Goal: Communication & Community: Answer question/provide support

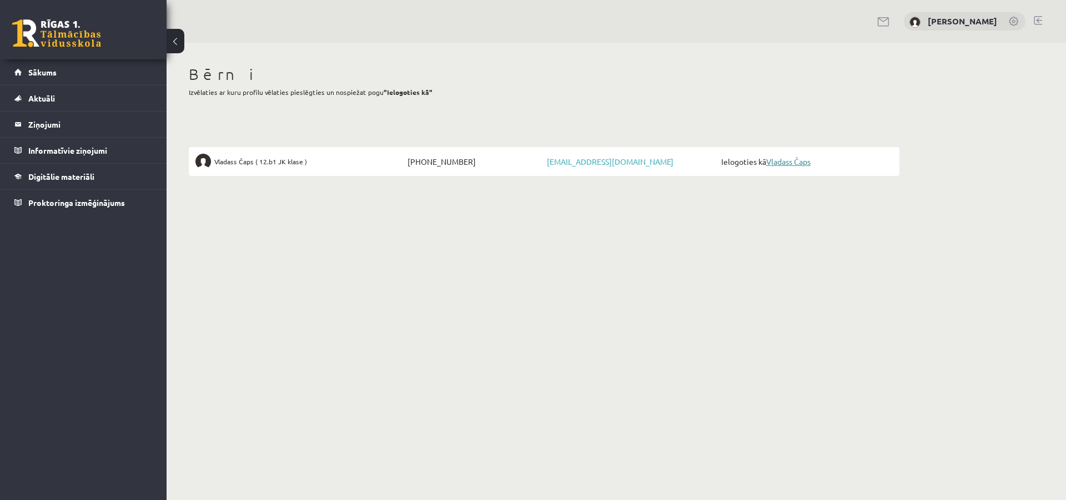
click at [811, 160] on link "Vladass Čaps" at bounding box center [788, 162] width 44 height 10
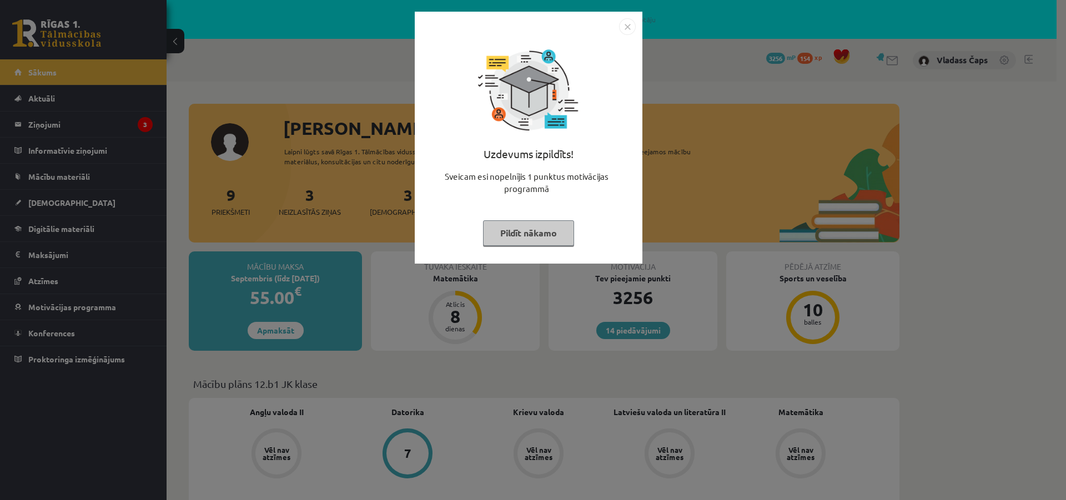
click at [631, 28] on img "Close" at bounding box center [627, 26] width 17 height 17
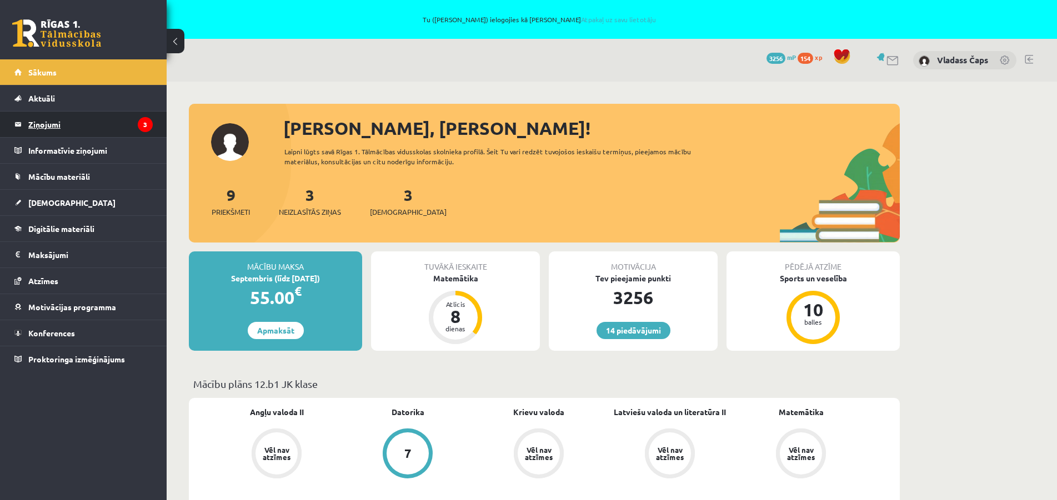
click at [54, 121] on legend "Ziņojumi 3" at bounding box center [90, 125] width 124 height 26
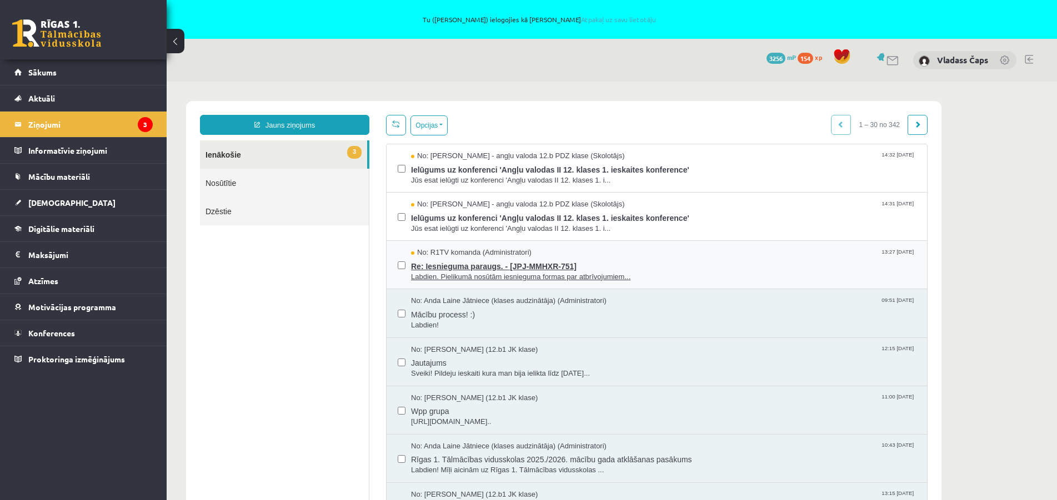
click at [457, 269] on span "Re: Iesnieguma paraugs. - [JPJ-MMHXR-751]" at bounding box center [663, 265] width 505 height 14
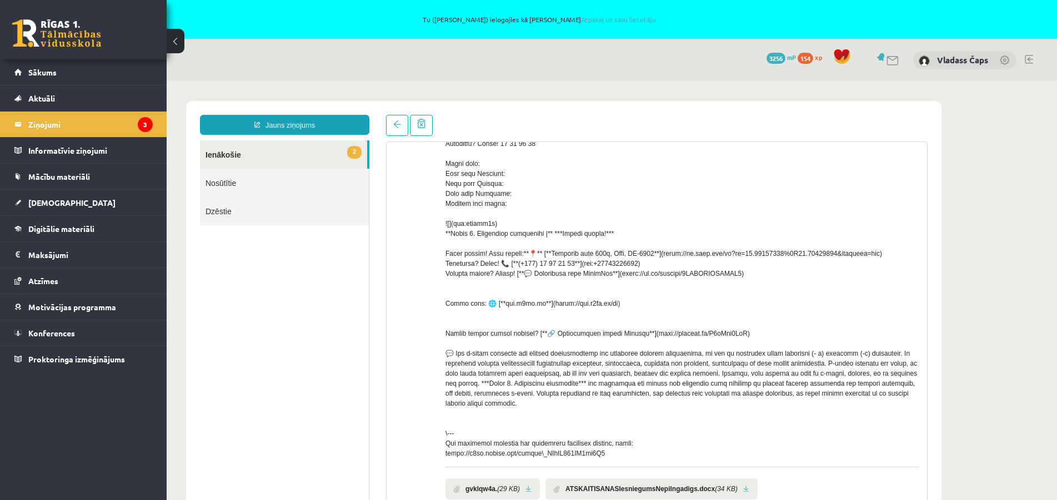
scroll to position [301, 0]
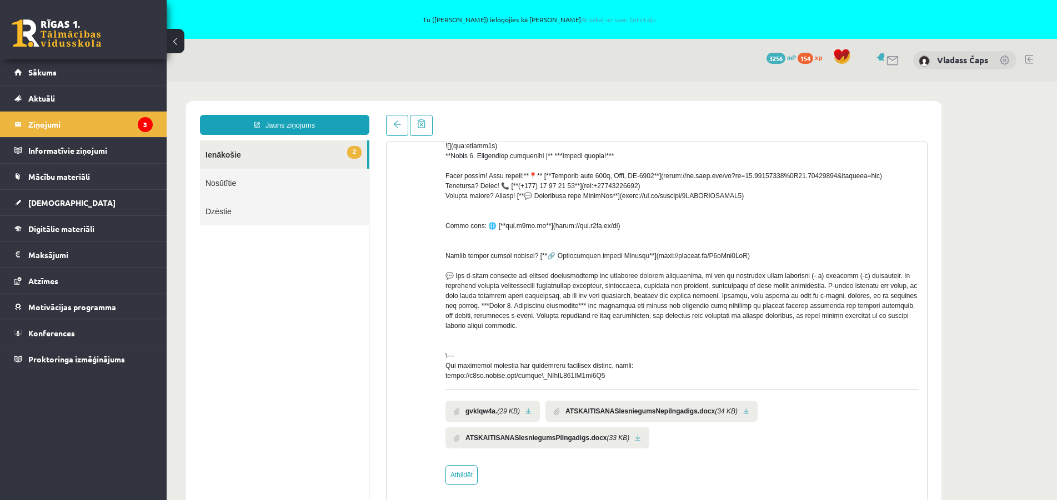
click at [528, 409] on link at bounding box center [528, 411] width 6 height 7
click at [737, 412] on li "ATSKAITISANASIesniegumsNepilngadigs.docx (34 KB)" at bounding box center [651, 411] width 212 height 21
click at [564, 441] on b "ATSKAITISANASIesniegumsPilngadigs.docx" at bounding box center [535, 438] width 141 height 10
click at [635, 439] on link at bounding box center [638, 438] width 6 height 7
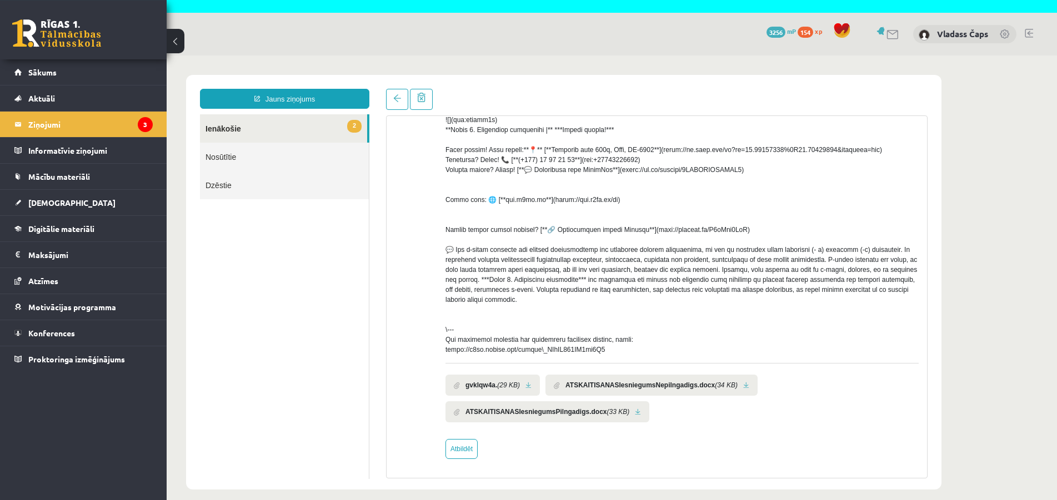
scroll to position [39, 0]
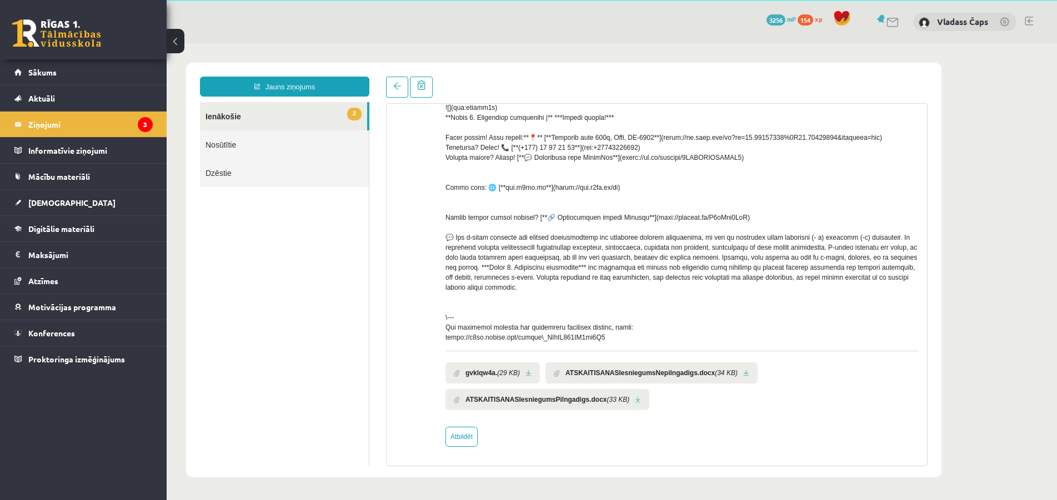
click at [743, 372] on link at bounding box center [746, 373] width 6 height 7
click at [628, 399] on li "ATSKAITISANASIesniegumsPilngadigs.docx (33 KB)" at bounding box center [547, 399] width 204 height 21
click at [635, 399] on link at bounding box center [638, 400] width 6 height 7
click at [743, 374] on link at bounding box center [746, 373] width 6 height 7
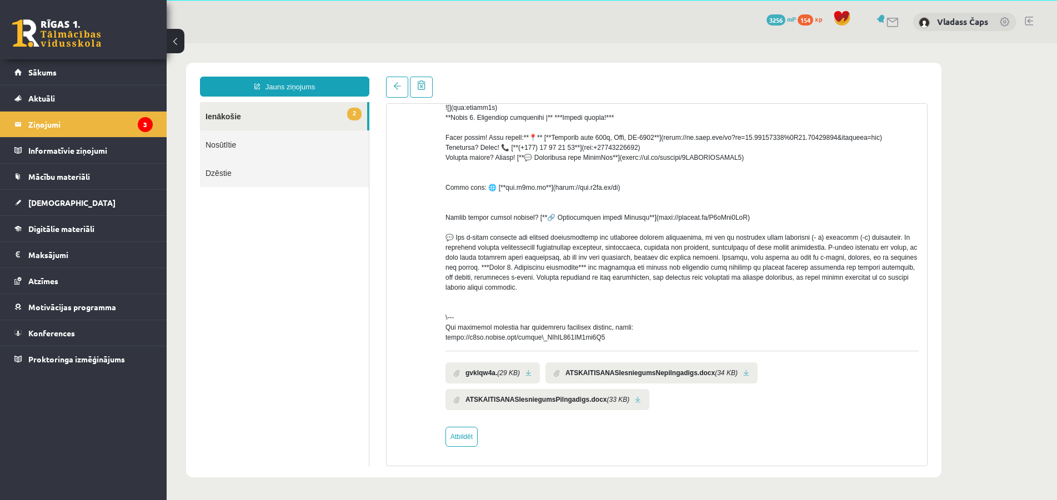
click at [635, 400] on link at bounding box center [638, 400] width 6 height 7
click at [470, 443] on link "Atbildēt" at bounding box center [461, 437] width 32 height 20
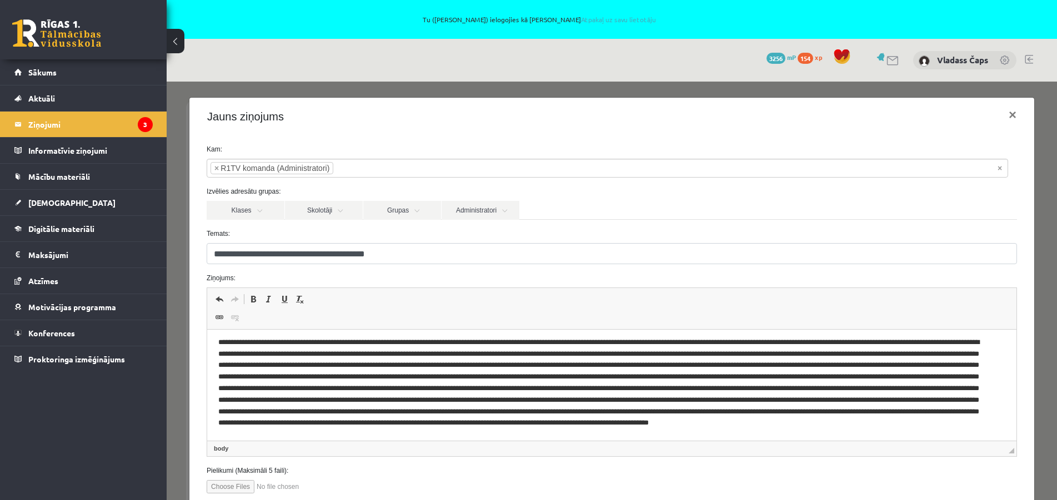
scroll to position [0, 0]
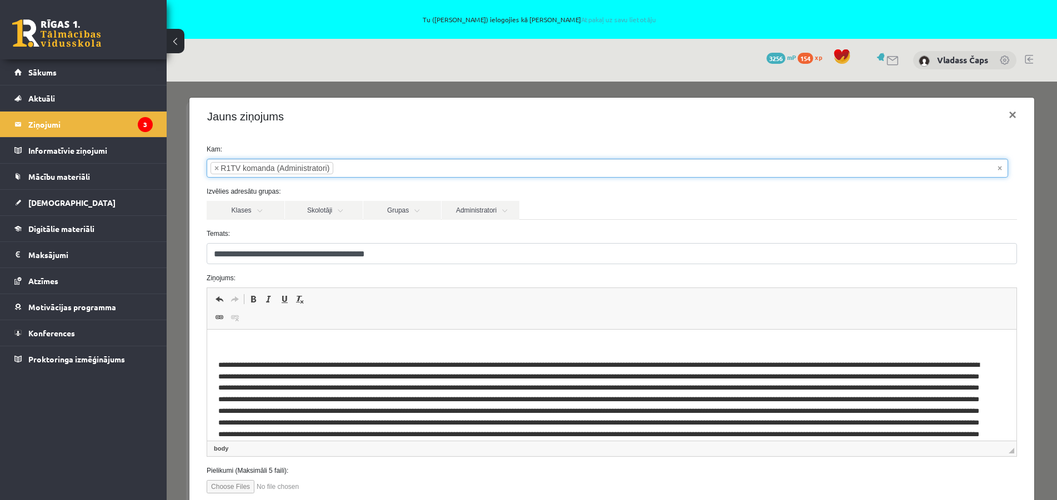
click at [344, 165] on input "search" at bounding box center [352, 168] width 39 height 18
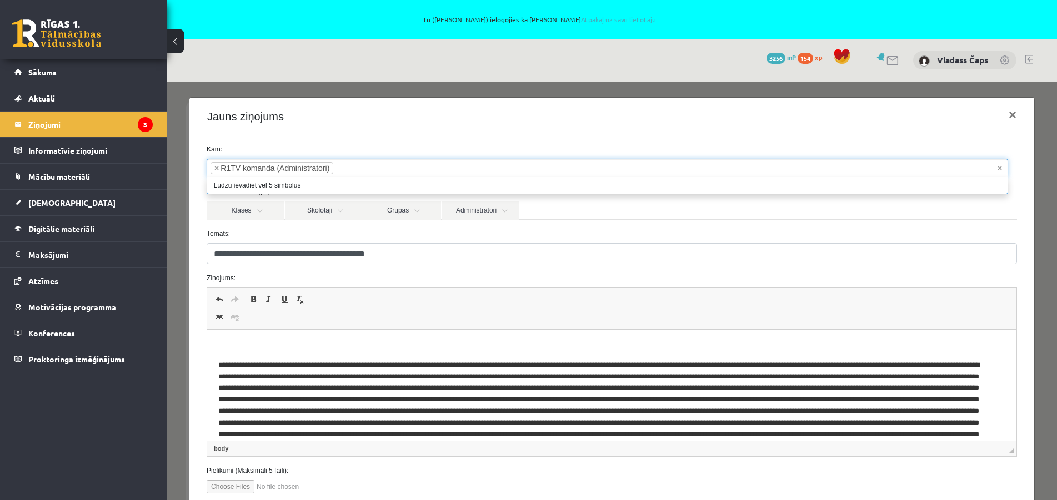
click at [344, 165] on input "search" at bounding box center [352, 168] width 39 height 18
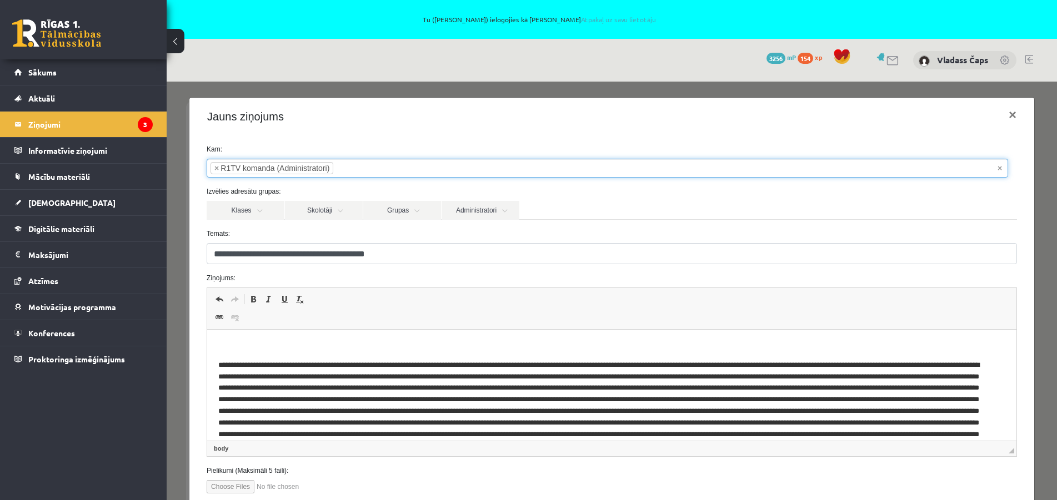
scroll to position [23, 0]
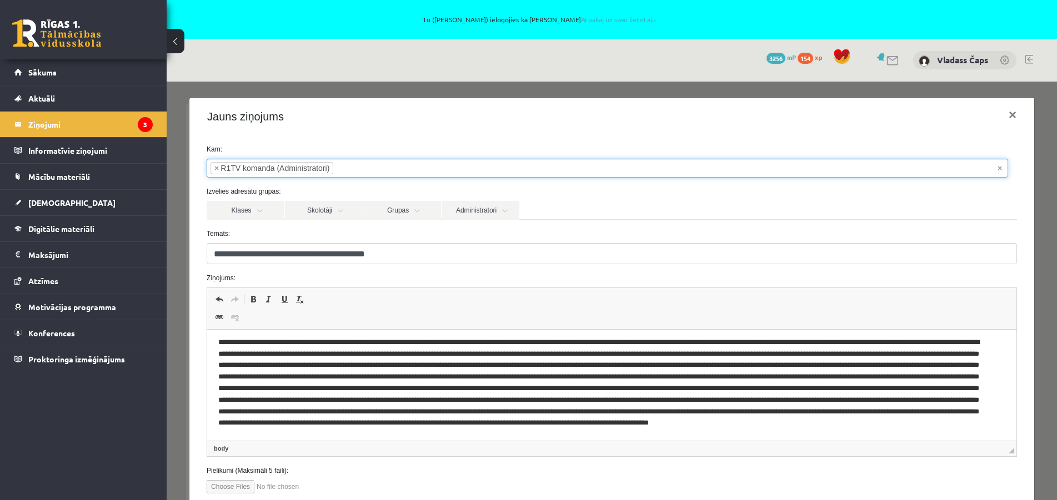
drag, startPoint x: 1001, startPoint y: 394, endPoint x: 1042, endPoint y: 691, distance: 300.5
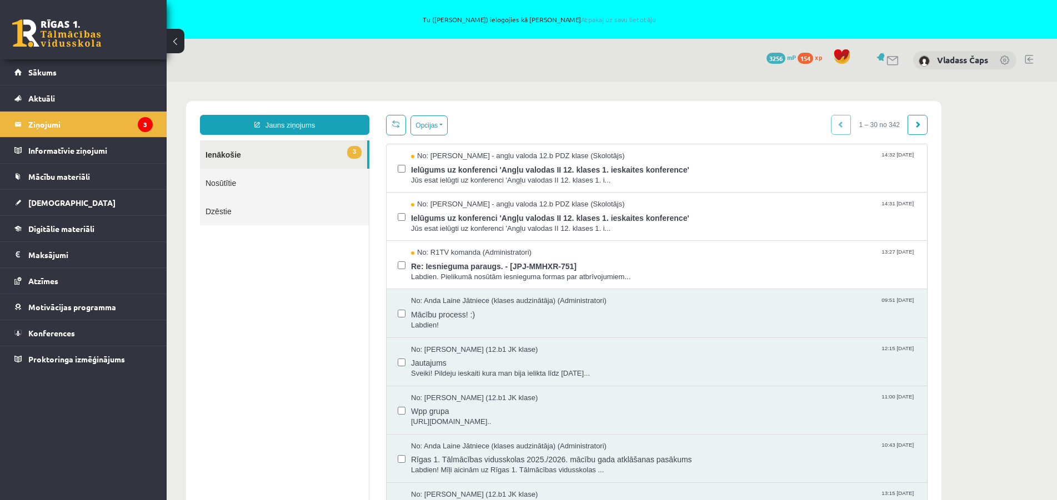
scroll to position [0, 0]
click at [463, 263] on span "Re: Iesnieguma paraugs. - [JPJ-MMHXR-751]" at bounding box center [663, 265] width 505 height 14
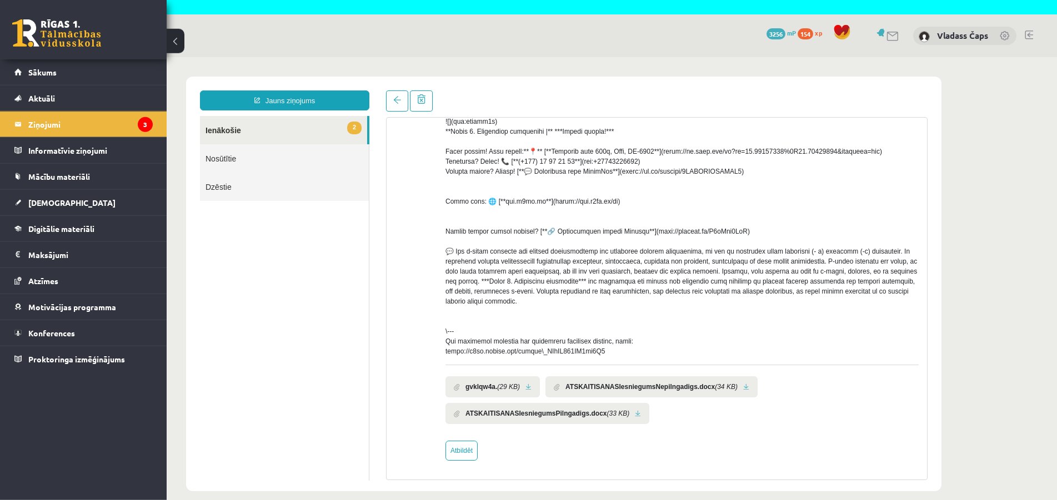
scroll to position [39, 0]
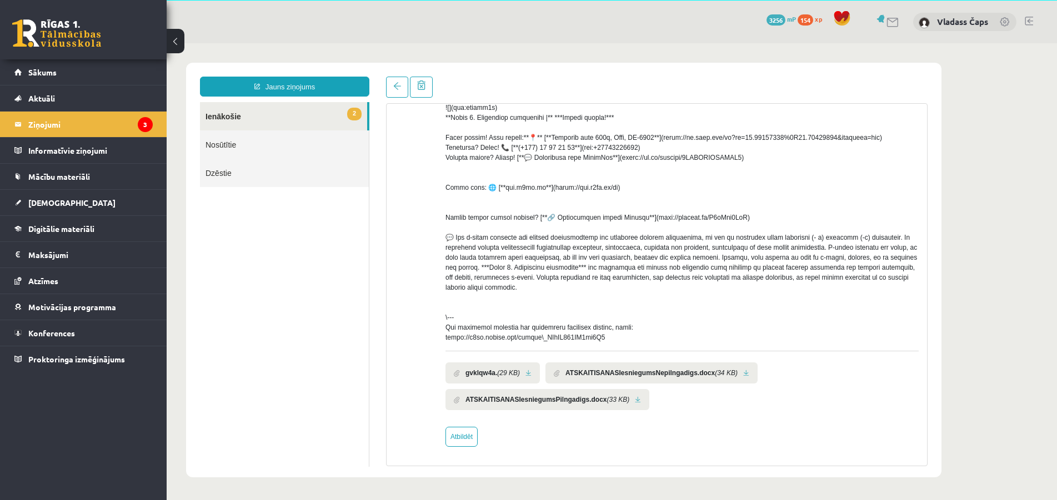
click at [744, 377] on li "ATSKAITISANASIesniegumsNepilngadigs.docx (34 KB)" at bounding box center [651, 373] width 212 height 21
click at [736, 370] on li "ATSKAITISANASIesniegumsNepilngadigs.docx (34 KB)" at bounding box center [651, 373] width 212 height 21
click at [635, 400] on link at bounding box center [638, 400] width 6 height 7
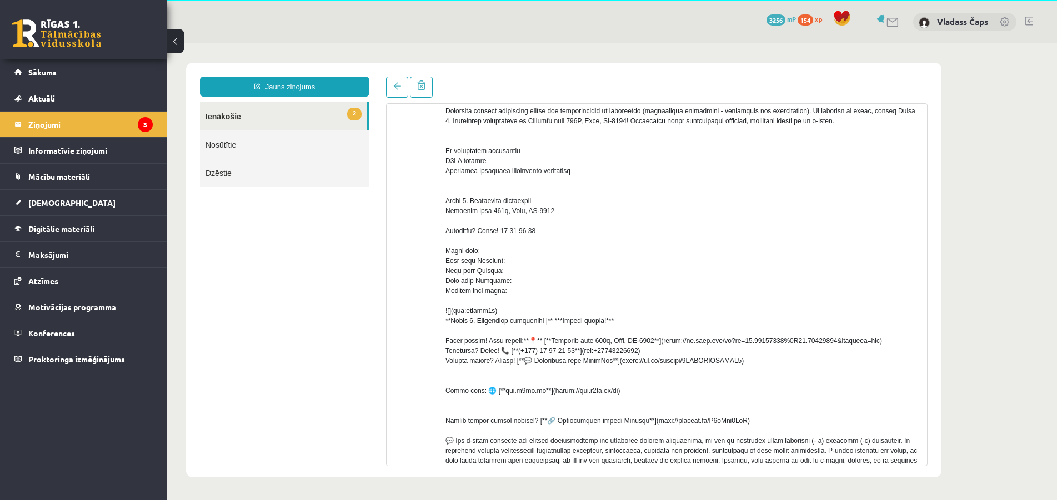
scroll to position [0, 0]
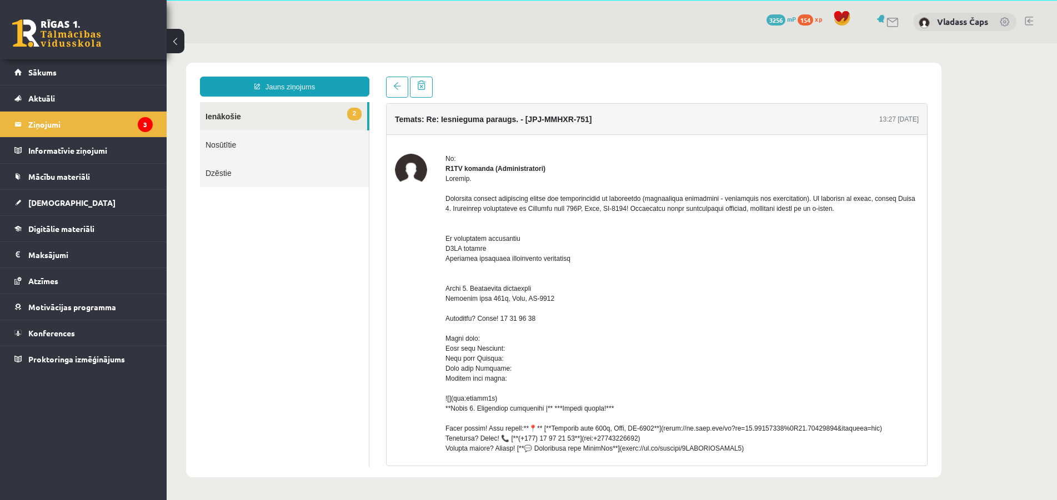
click at [235, 145] on link "Nosūtītie" at bounding box center [284, 145] width 169 height 28
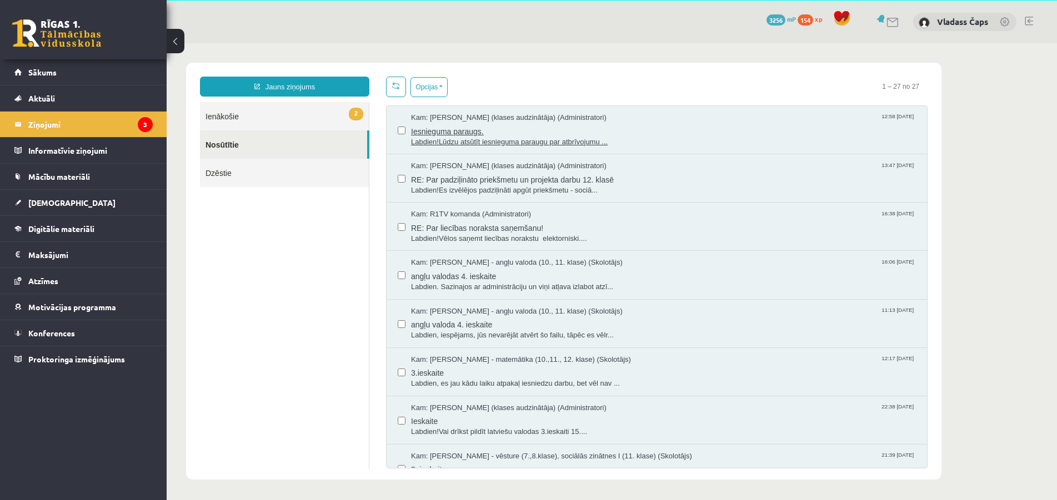
click at [461, 115] on span "Kam: Anda Laine Jātniece (klases audzinātāja) (Administratori)" at bounding box center [508, 118] width 195 height 11
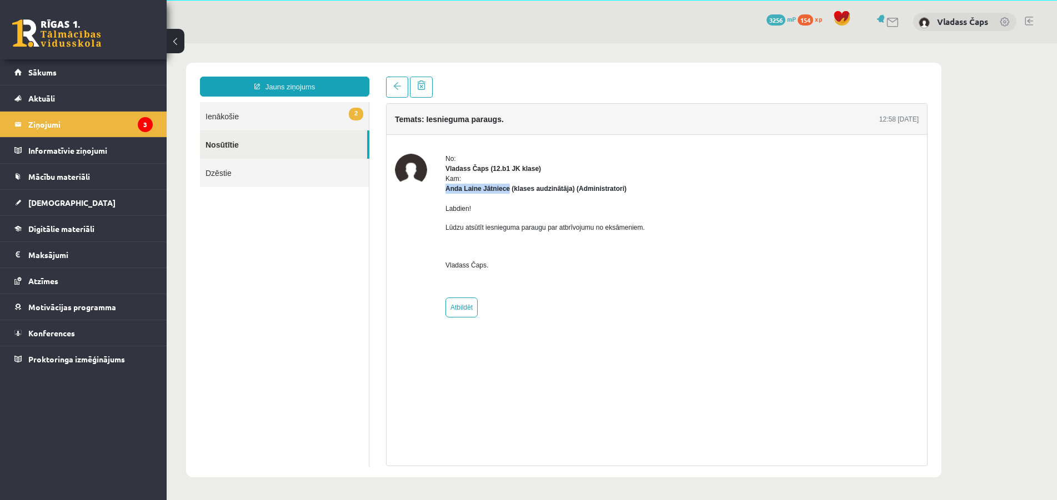
drag, startPoint x: 440, startPoint y: 191, endPoint x: 506, endPoint y: 191, distance: 66.6
click at [506, 191] on div "No: Vladass Čaps (12.b1 JK klase) Kam: Anda Laine Jātniece (klases audzinātāja)…" at bounding box center [657, 236] width 524 height 164
copy strong "Anda Laine Jātniece"
click at [247, 118] on link "2 Ienākošie" at bounding box center [284, 116] width 169 height 28
click at [229, 118] on link "2 Ienākošie" at bounding box center [284, 116] width 169 height 28
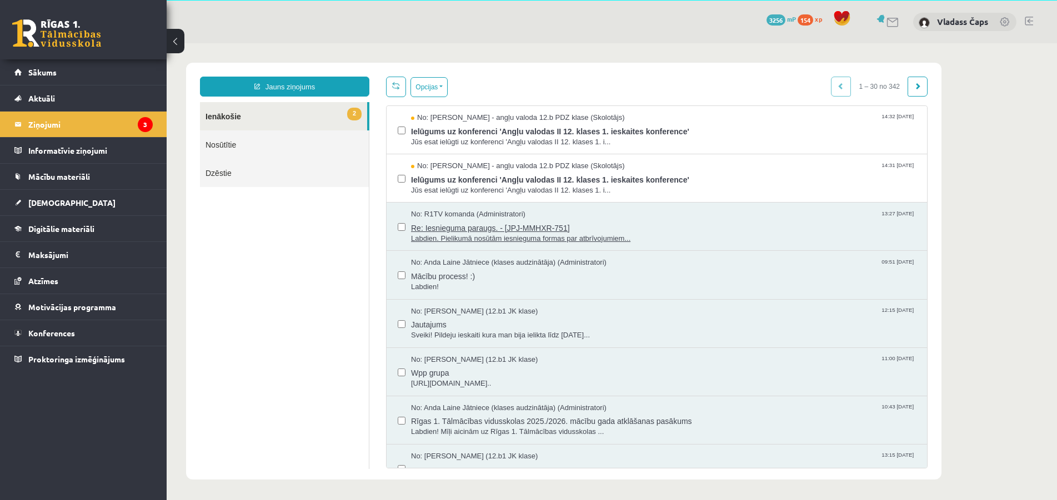
click at [477, 229] on span "Re: Iesnieguma paraugs. - [JPJ-MMHXR-751]" at bounding box center [663, 227] width 505 height 14
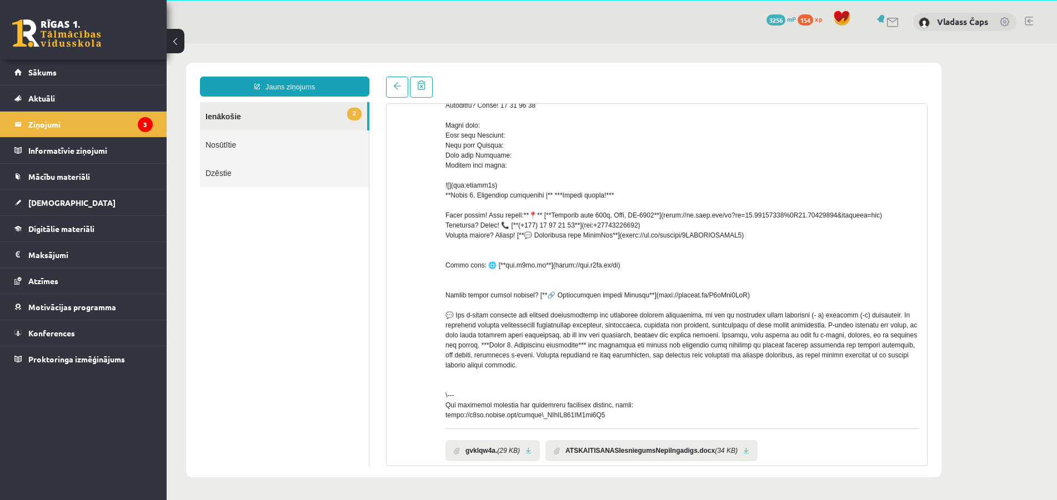
scroll to position [301, 0]
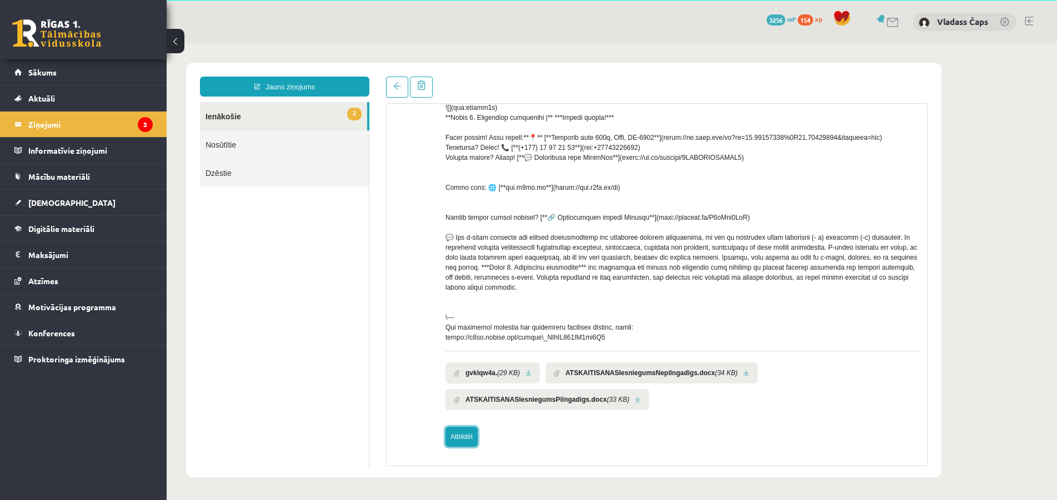
click at [463, 442] on link "Atbildēt" at bounding box center [461, 437] width 32 height 20
type input "**********"
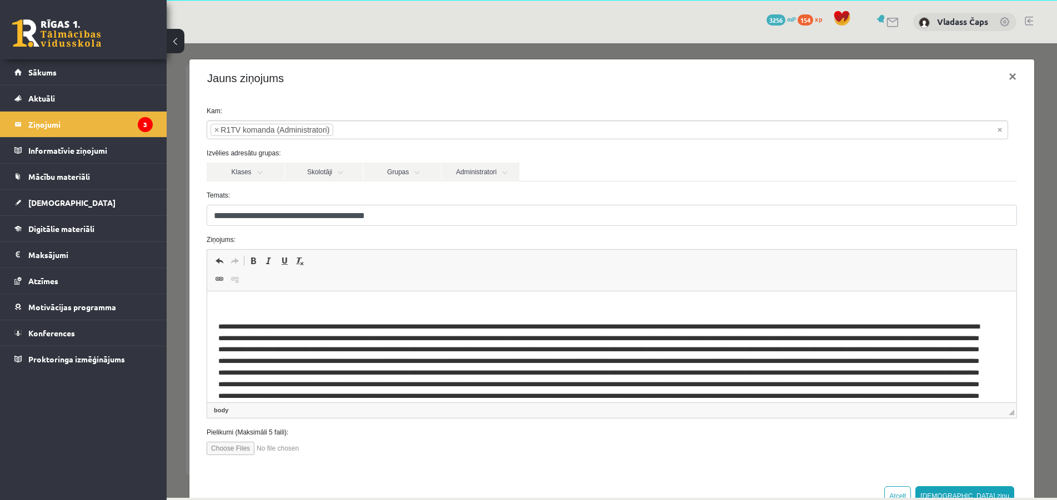
scroll to position [0, 0]
click at [215, 129] on span "×" at bounding box center [216, 129] width 4 height 11
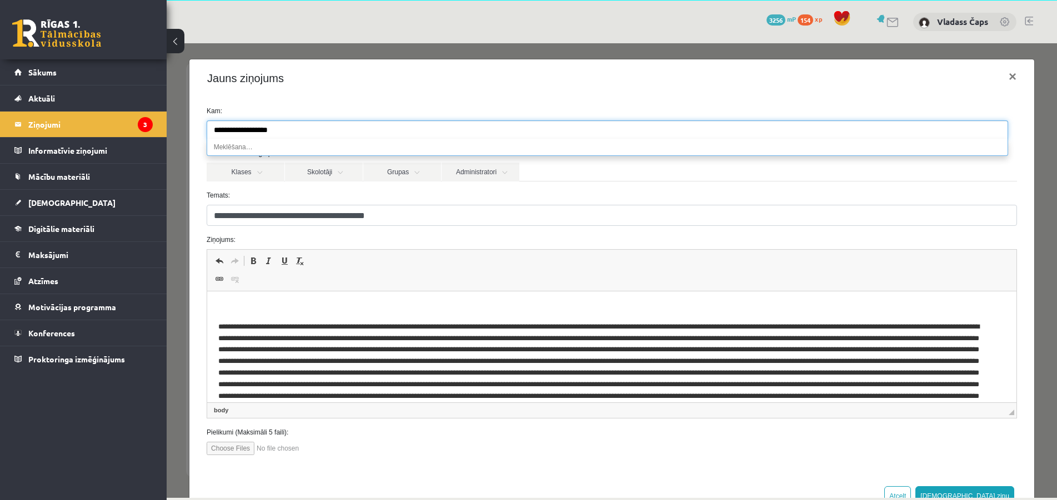
type input "**********"
click at [319, 87] on div "Jauns ziņojums ×" at bounding box center [611, 78] width 845 height 38
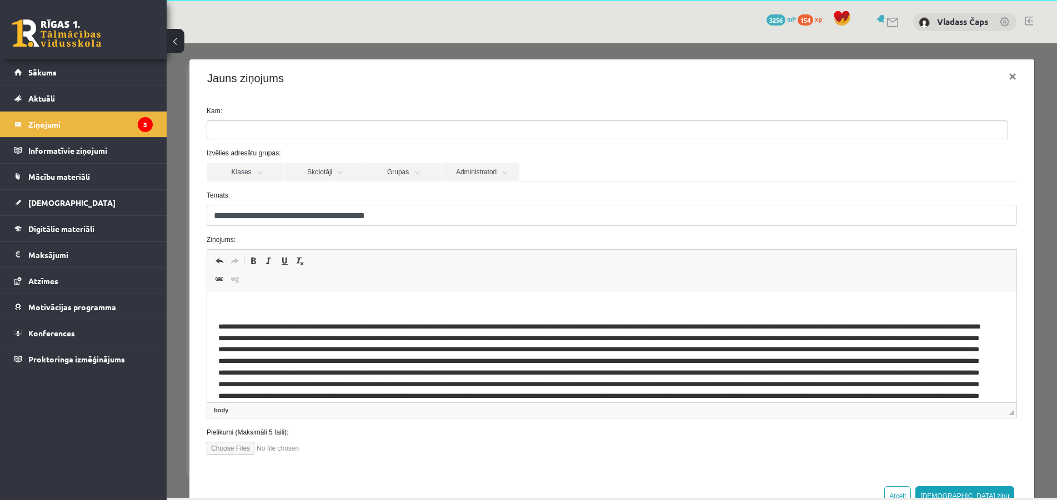
click at [265, 127] on input "search" at bounding box center [265, 130] width 117 height 18
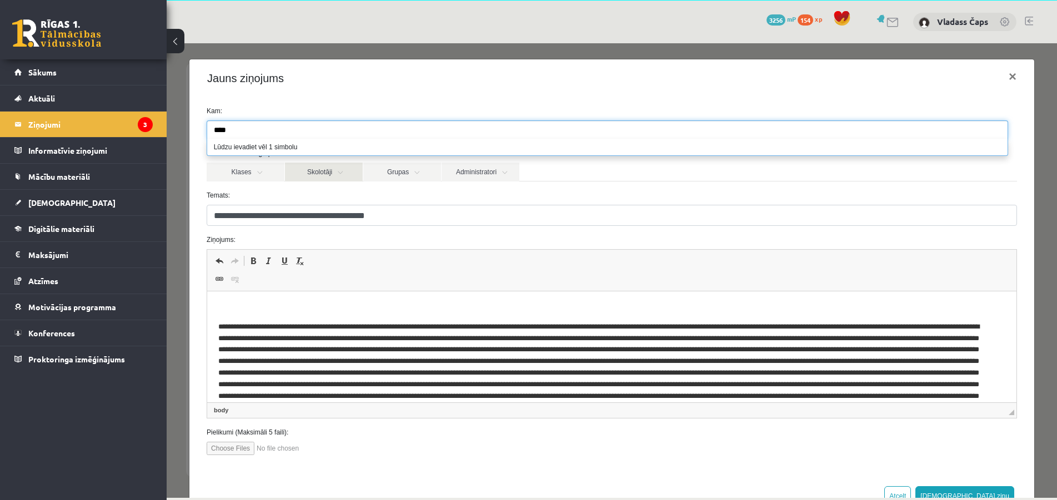
type input "****"
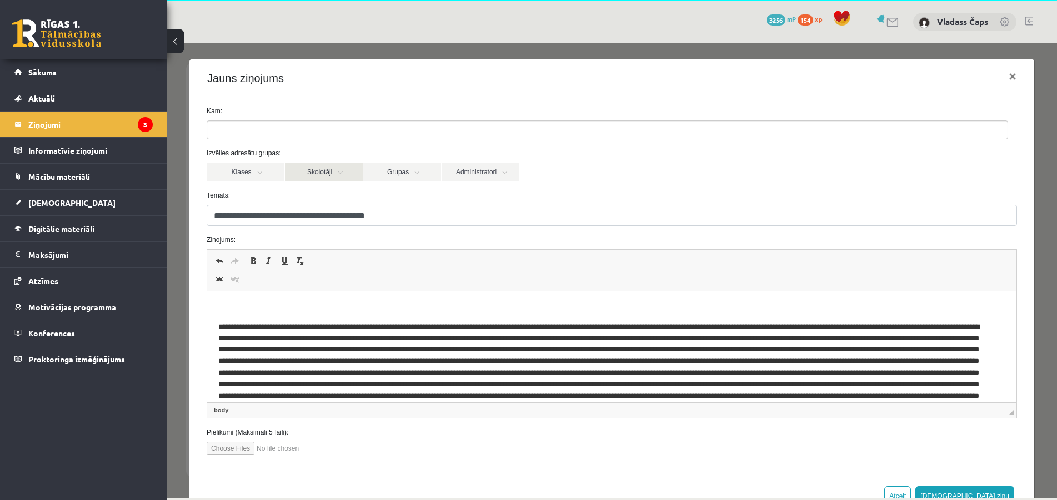
click at [317, 172] on link "Skolotāji" at bounding box center [324, 172] width 78 height 19
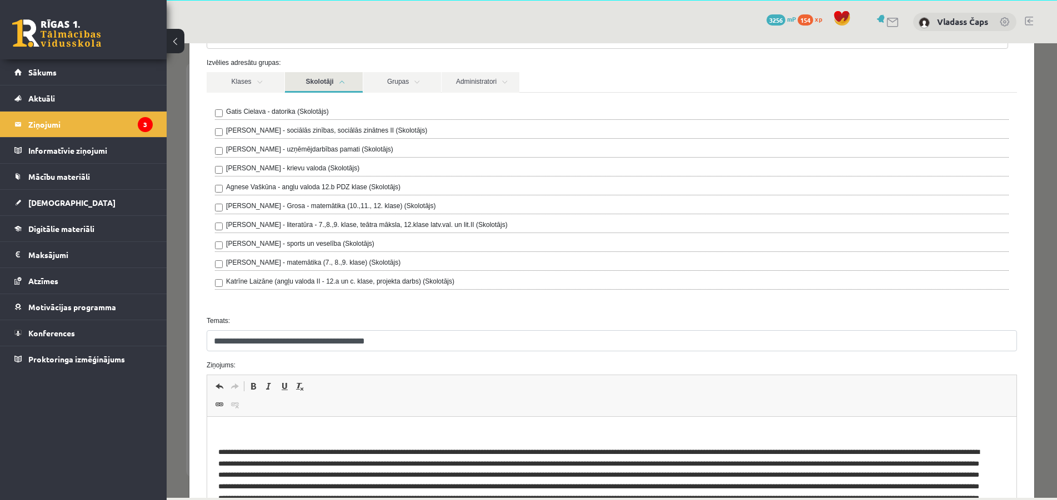
scroll to position [53, 0]
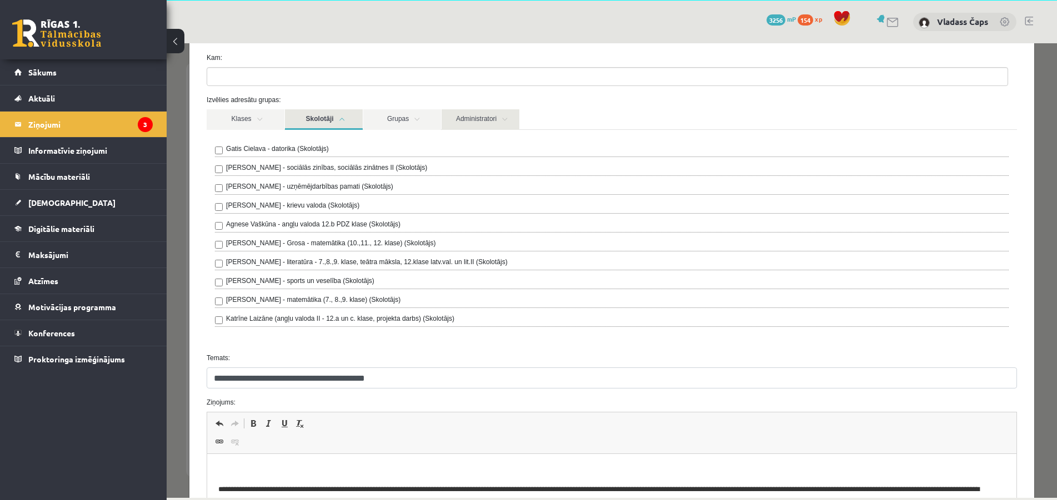
click at [476, 118] on link "Administratori" at bounding box center [480, 119] width 78 height 21
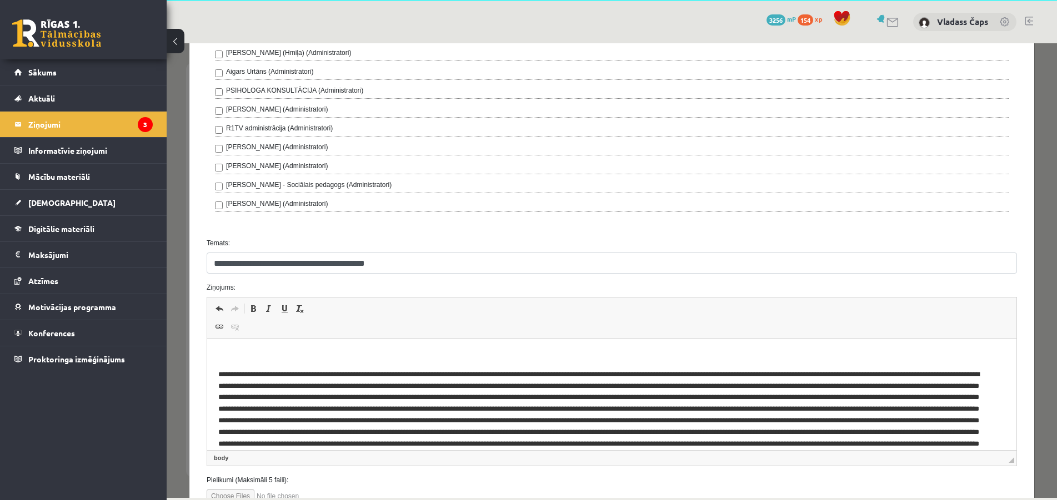
scroll to position [373, 0]
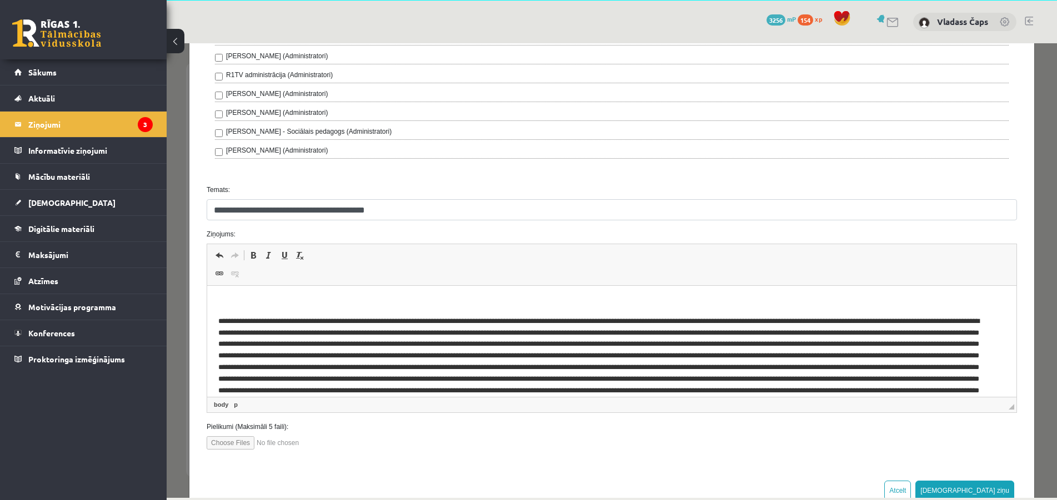
click at [247, 299] on p "Editor, wiswyg-editor-47024888753120-1757333073-135" at bounding box center [611, 303] width 787 height 12
click at [518, 302] on p "**********" at bounding box center [602, 303] width 769 height 12
click at [553, 308] on p "**********" at bounding box center [602, 303] width 769 height 12
click at [420, 302] on p "**********" at bounding box center [602, 303] width 769 height 12
click at [472, 304] on p "**********" at bounding box center [602, 303] width 769 height 12
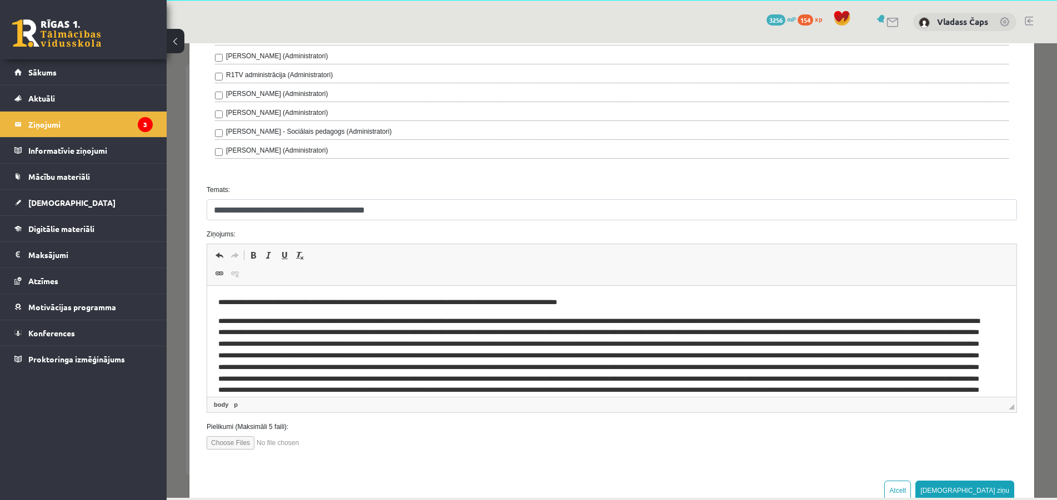
click at [470, 303] on p "**********" at bounding box center [602, 303] width 769 height 12
click at [583, 302] on p "**********" at bounding box center [602, 303] width 769 height 12
click at [585, 304] on p "**********" at bounding box center [602, 303] width 769 height 12
click at [651, 299] on p "**********" at bounding box center [602, 303] width 769 height 12
click at [307, 303] on p "**********" at bounding box center [602, 303] width 769 height 12
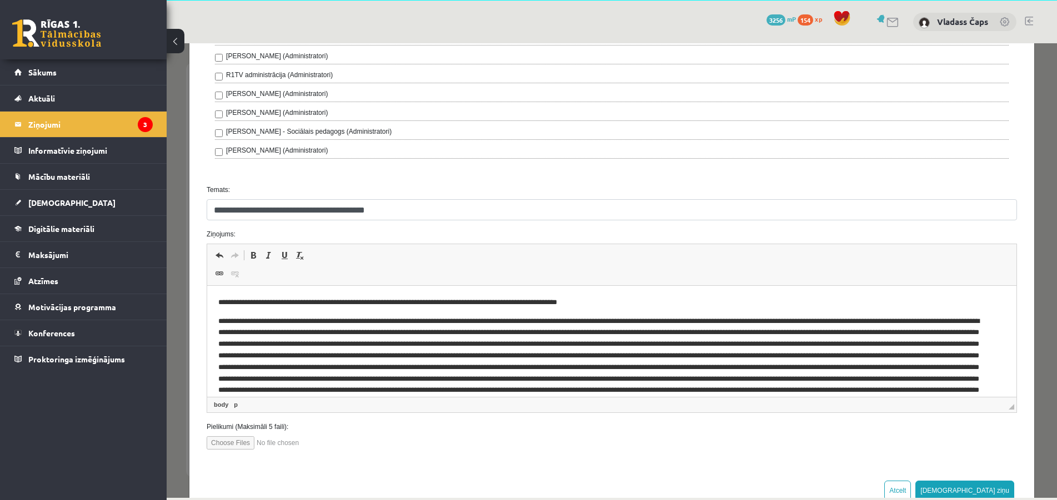
click at [645, 304] on p "**********" at bounding box center [602, 303] width 769 height 12
click at [449, 305] on p "**********" at bounding box center [602, 303] width 769 height 12
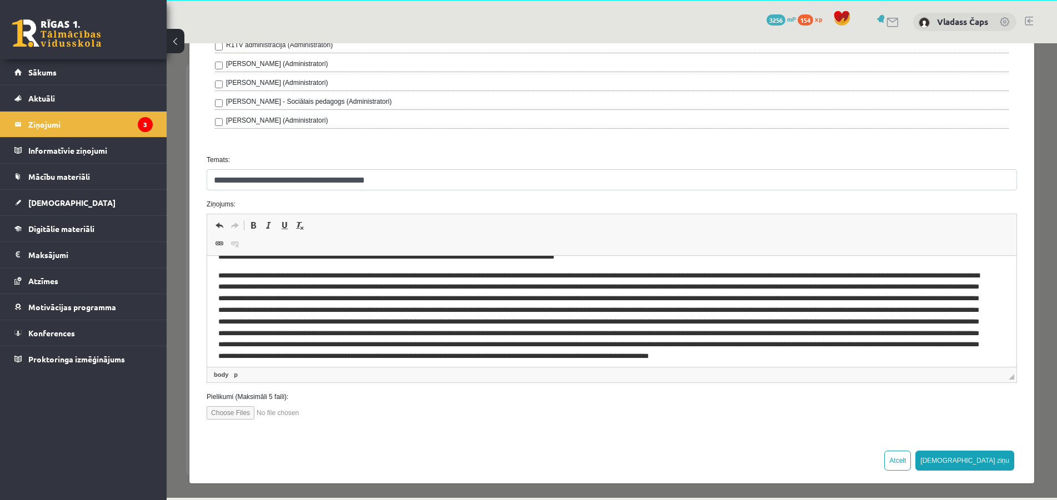
scroll to position [23, 0]
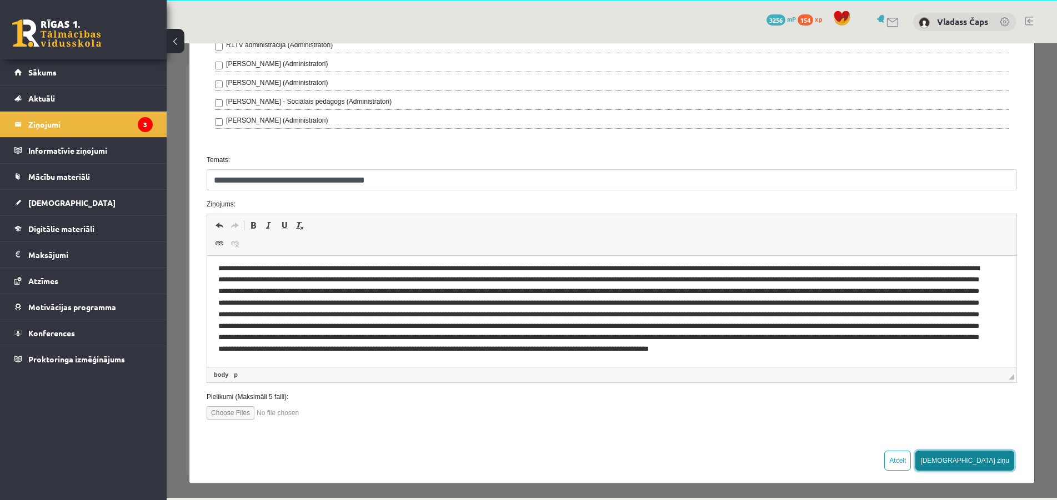
click at [982, 456] on button "Sūtīt ziņu" at bounding box center [964, 461] width 99 height 20
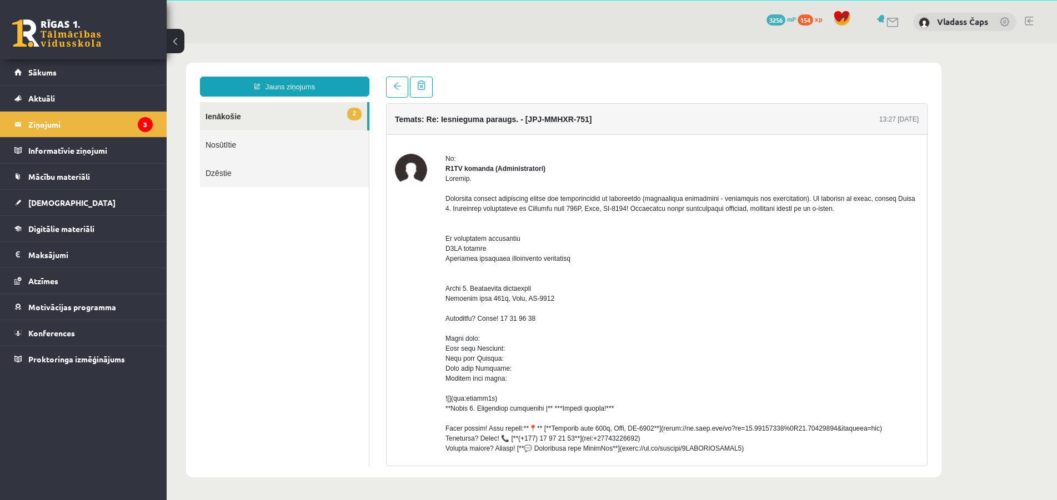
scroll to position [0, 0]
click at [239, 114] on link "2 Ienākošie" at bounding box center [283, 116] width 167 height 28
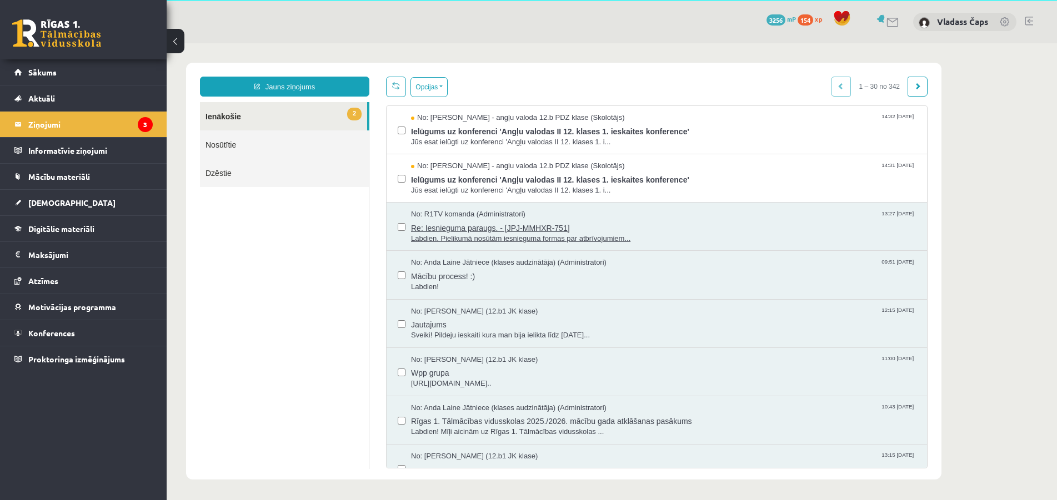
click at [476, 232] on span "Re: Iesnieguma paraugs. - [JPJ-MMHXR-751]" at bounding box center [663, 227] width 505 height 14
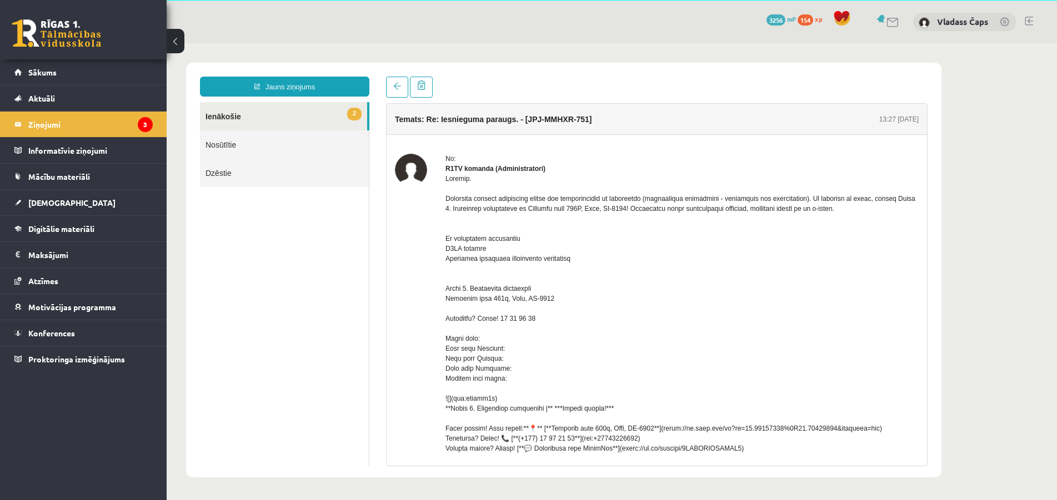
click at [240, 144] on link "Nosūtītie" at bounding box center [284, 145] width 169 height 28
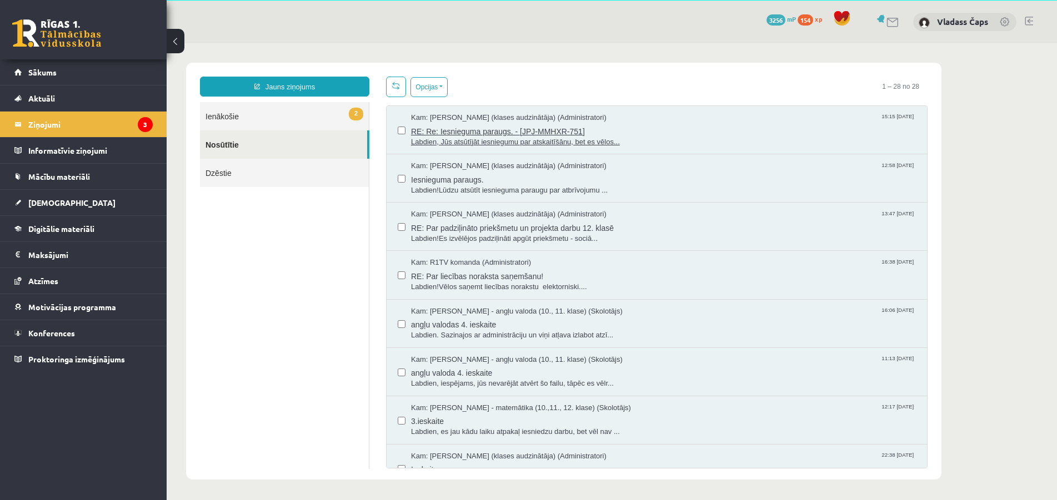
click at [457, 140] on span "Labdien, Jūs atsūtījāt iesniegumu par atskaitīšānu, bet es vēlos..." at bounding box center [663, 142] width 505 height 11
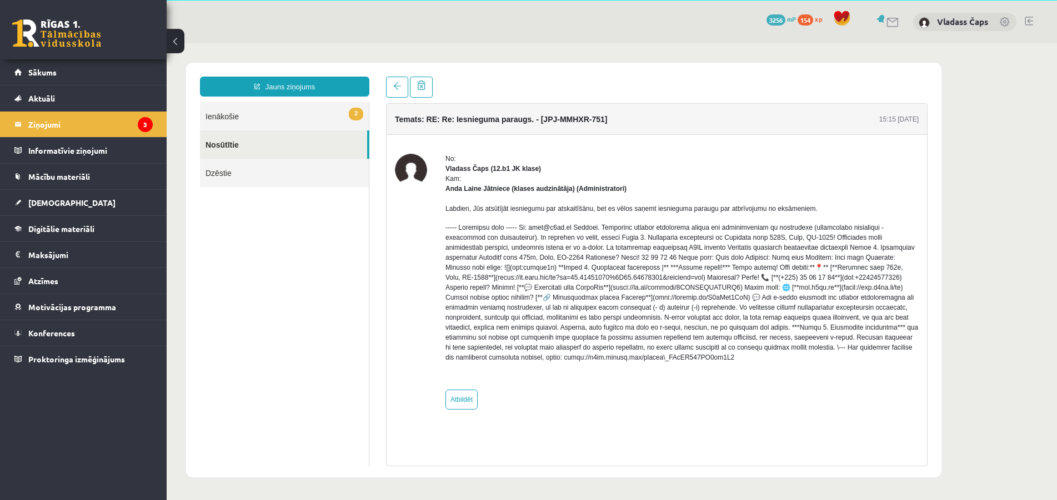
click at [219, 120] on link "2 Ienākošie" at bounding box center [284, 116] width 169 height 28
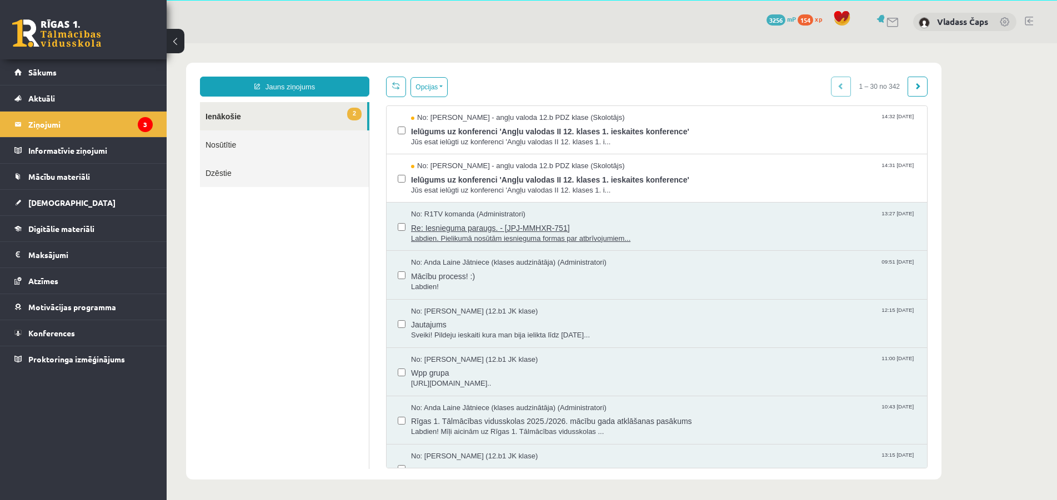
click at [577, 240] on span "Labdien. Pielikumā nosūtām iesnieguma formas par atbrīvojumiem..." at bounding box center [663, 239] width 505 height 11
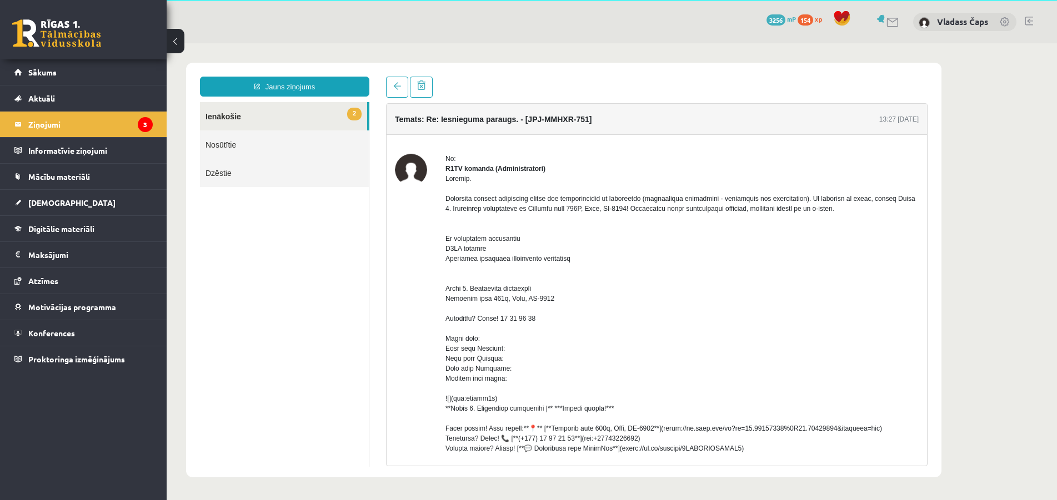
click at [239, 118] on link "2 Ienākošie" at bounding box center [283, 116] width 167 height 28
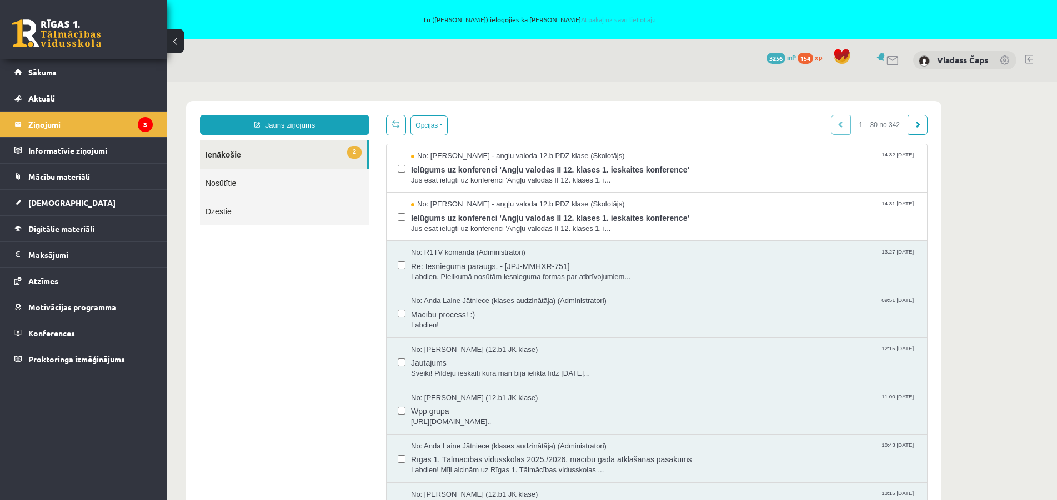
click at [609, 15] on div "Tu (Jūlija Čapa) ielogojies kā Vladass Čaps Atpakaļ uz savu lietotāju" at bounding box center [528, 19] width 1057 height 39
click at [609, 21] on link "Atpakaļ uz savu lietotāju" at bounding box center [618, 19] width 75 height 9
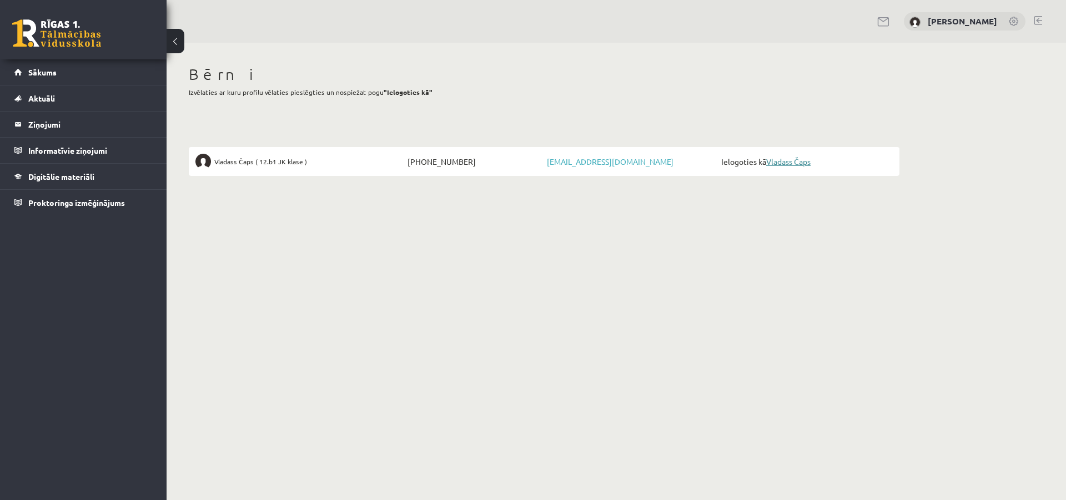
click at [795, 163] on link "Vladass Čaps" at bounding box center [788, 162] width 44 height 10
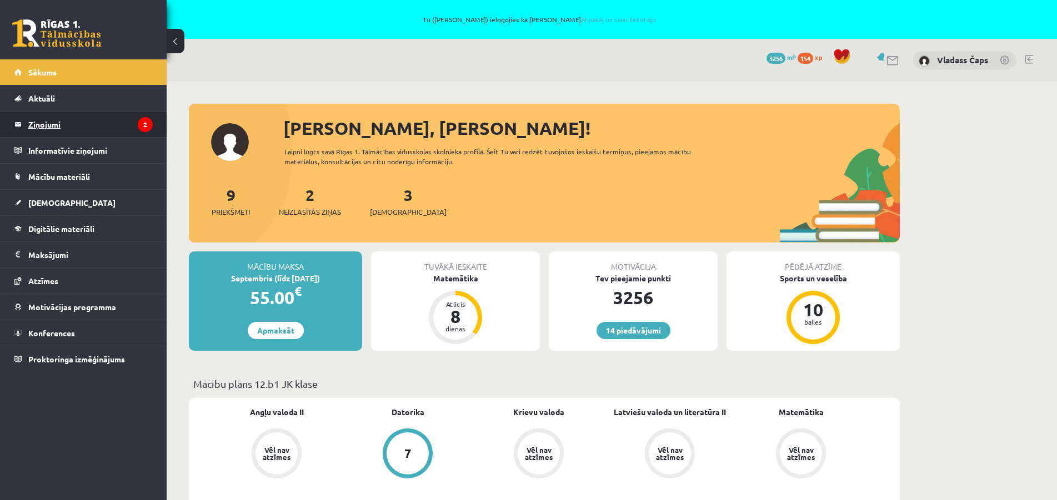
click at [43, 121] on legend "Ziņojumi 2" at bounding box center [90, 125] width 124 height 26
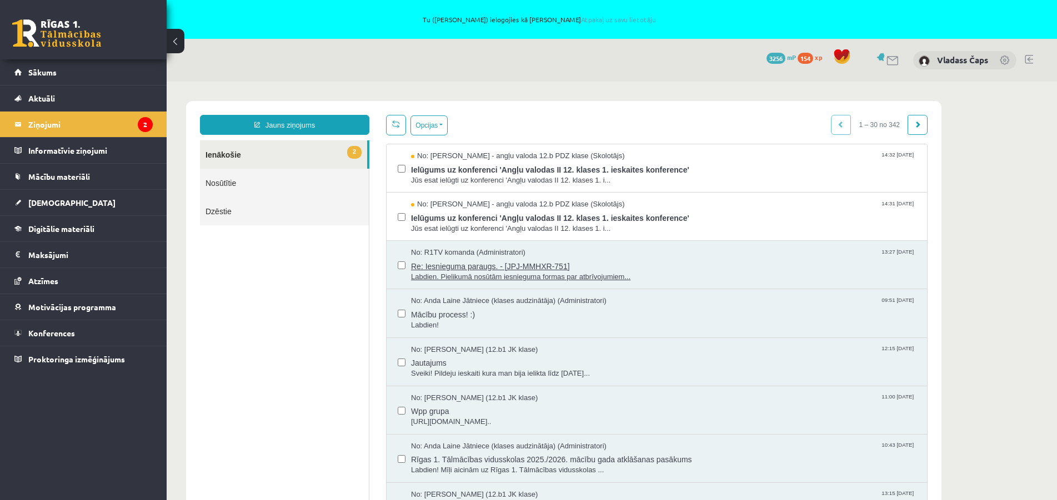
click at [488, 277] on span "Labdien. Pielikumā nosūtām iesnieguma formas par atbrīvojumiem..." at bounding box center [663, 277] width 505 height 11
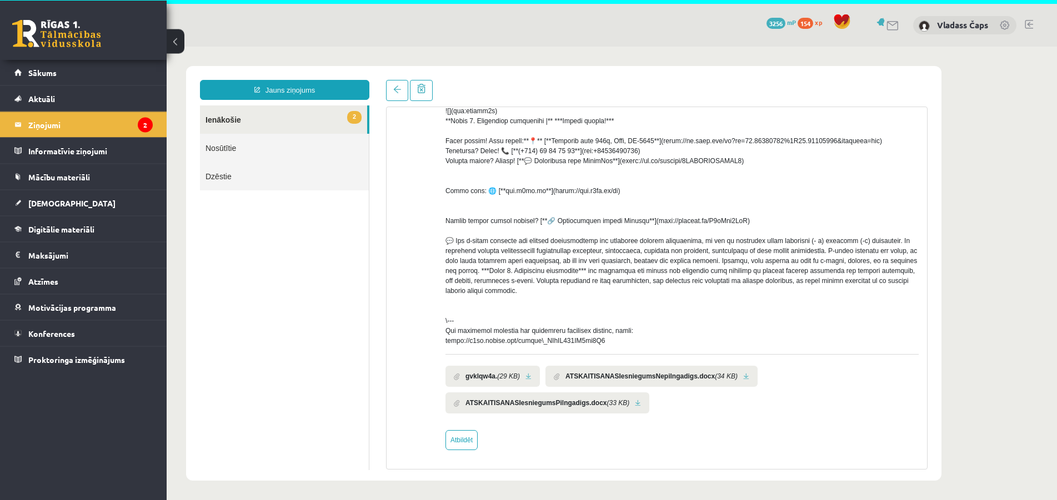
scroll to position [39, 0]
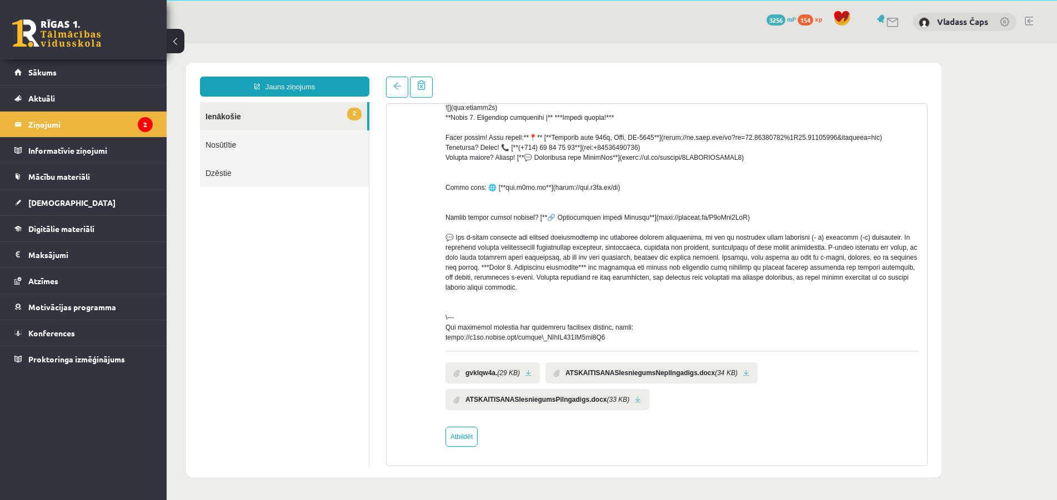
click at [743, 373] on link at bounding box center [746, 373] width 6 height 7
click at [635, 398] on link at bounding box center [638, 400] width 6 height 7
click at [53, 74] on span "Sākums" at bounding box center [42, 72] width 28 height 10
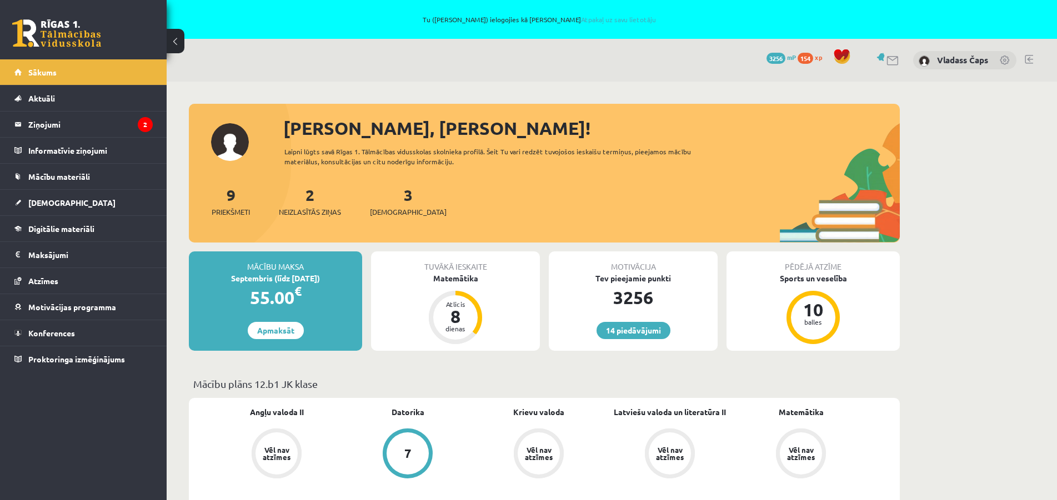
click at [593, 23] on div "Tu ([PERSON_NAME]) ielogojies kā Vladass Čaps Atpakaļ uz savu lietotāju" at bounding box center [528, 19] width 1057 height 39
click at [598, 19] on link "Atpakaļ uz savu lietotāju" at bounding box center [618, 19] width 75 height 9
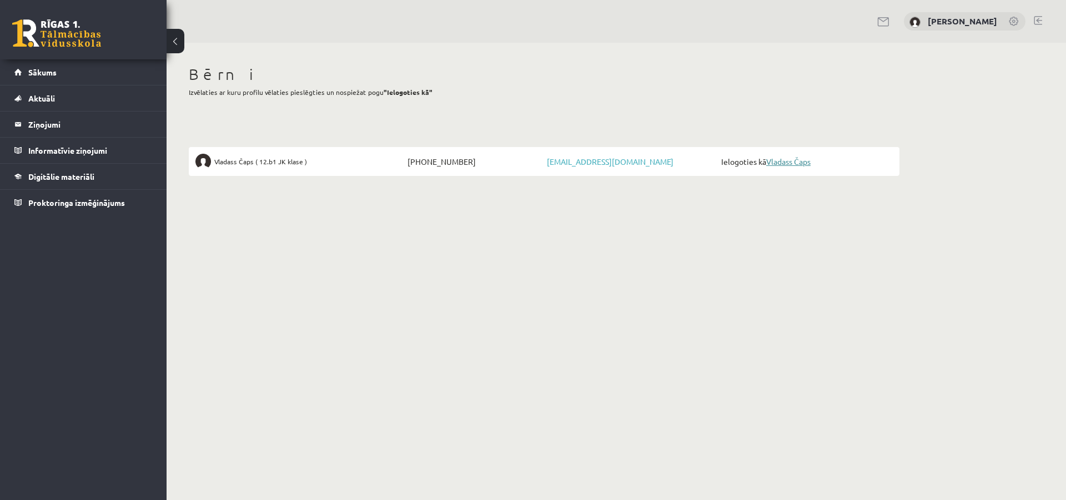
click at [791, 164] on link "Vladass Čaps" at bounding box center [788, 162] width 44 height 10
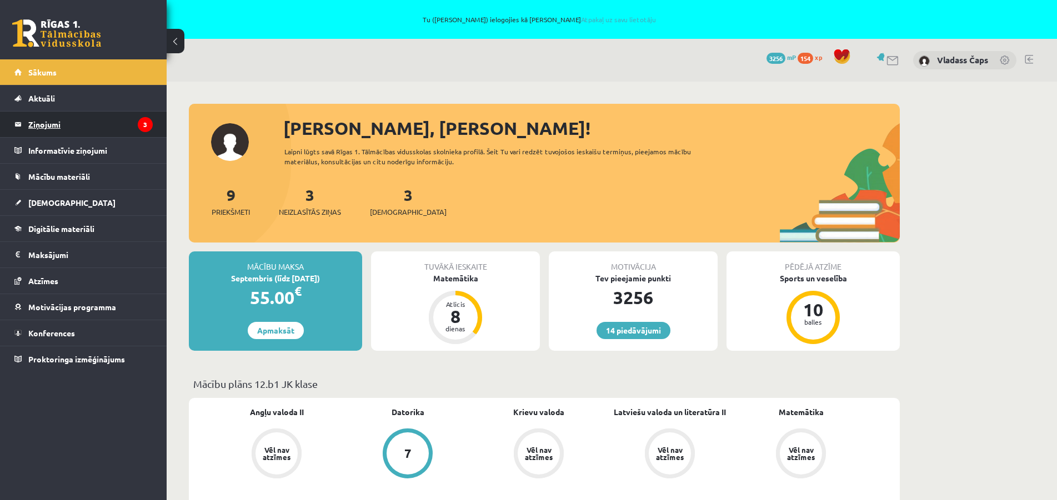
click at [63, 128] on legend "Ziņojumi 3" at bounding box center [90, 125] width 124 height 26
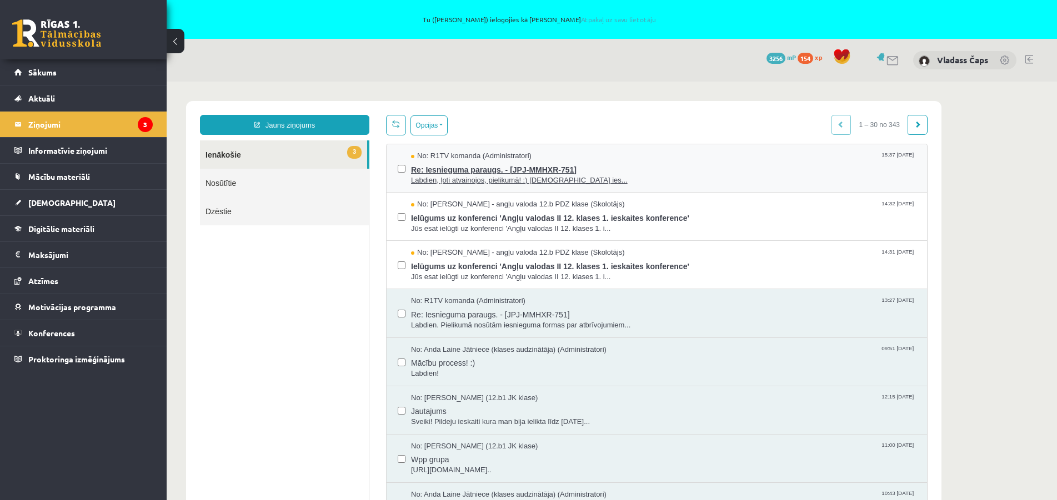
click at [550, 170] on span "Re: Iesnieguma paraugs. - [JPJ-MMHXR-751]" at bounding box center [663, 169] width 505 height 14
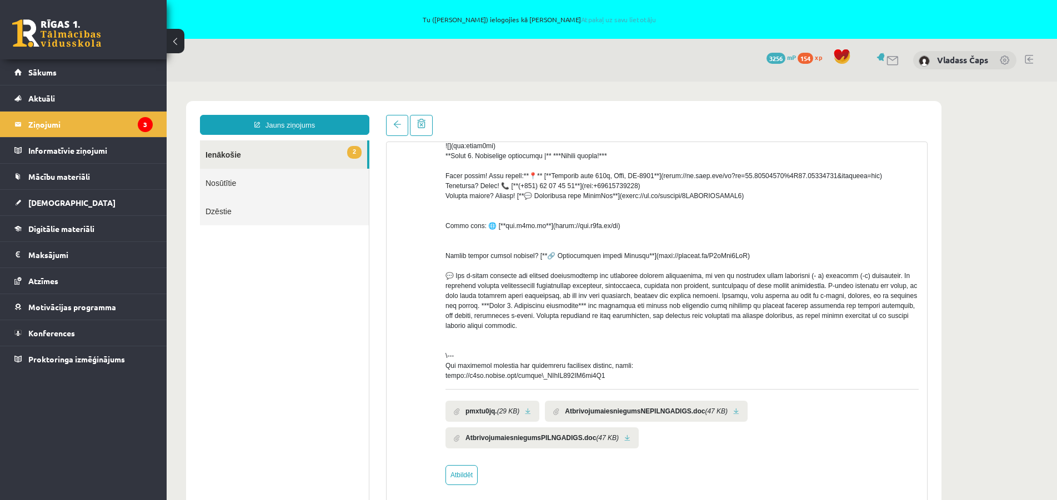
scroll to position [321, 0]
click at [624, 440] on link at bounding box center [627, 438] width 6 height 7
click at [46, 73] on span "Sākums" at bounding box center [42, 72] width 28 height 10
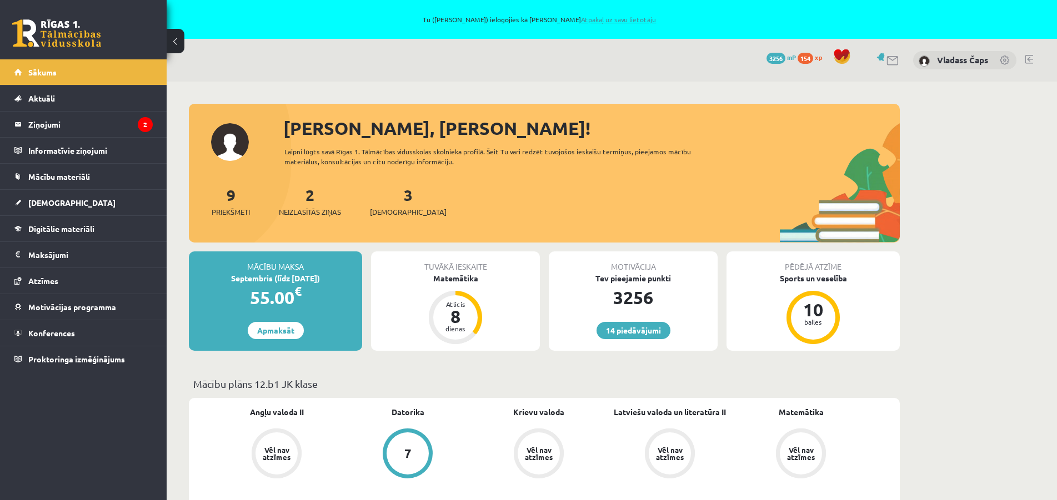
click at [614, 22] on link "Atpakaļ uz savu lietotāju" at bounding box center [618, 19] width 75 height 9
